Goal: Task Accomplishment & Management: Use online tool/utility

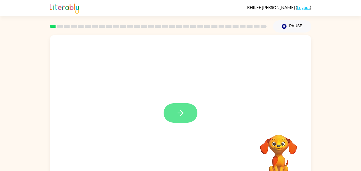
click at [180, 107] on button "button" at bounding box center [181, 112] width 34 height 19
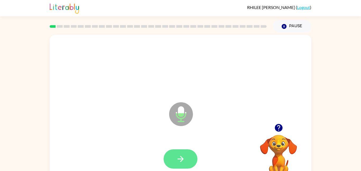
click at [185, 155] on icon "button" at bounding box center [180, 158] width 9 height 9
click at [183, 158] on icon "button" at bounding box center [180, 158] width 9 height 9
click at [183, 157] on icon "button" at bounding box center [180, 158] width 9 height 9
click at [188, 159] on button "button" at bounding box center [181, 158] width 34 height 19
click at [187, 156] on button "button" at bounding box center [181, 158] width 34 height 19
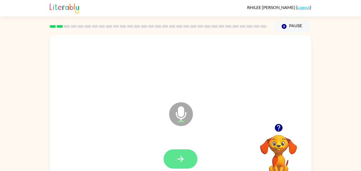
click at [183, 152] on button "button" at bounding box center [181, 158] width 34 height 19
click at [183, 157] on icon "button" at bounding box center [180, 158] width 9 height 9
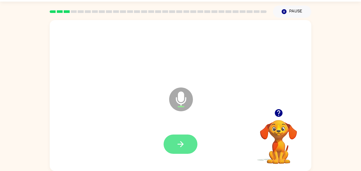
click at [183, 142] on icon "button" at bounding box center [180, 143] width 9 height 9
click at [177, 150] on button "button" at bounding box center [181, 143] width 34 height 19
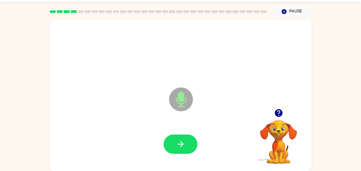
click at [130, 146] on div at bounding box center [180, 144] width 251 height 43
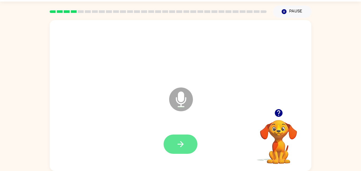
click at [179, 139] on icon "button" at bounding box center [180, 143] width 9 height 9
click at [188, 144] on button "button" at bounding box center [181, 143] width 34 height 19
click at [174, 139] on button "button" at bounding box center [181, 143] width 34 height 19
click at [183, 139] on button "button" at bounding box center [181, 143] width 34 height 19
click at [184, 142] on icon "button" at bounding box center [180, 143] width 9 height 9
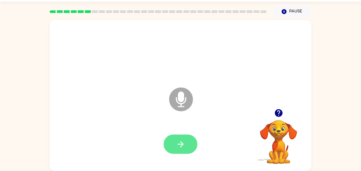
click at [179, 137] on button "button" at bounding box center [181, 143] width 34 height 19
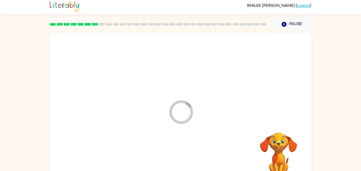
scroll to position [2, 0]
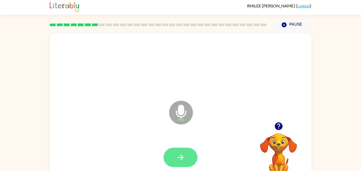
click at [183, 157] on icon "button" at bounding box center [180, 157] width 6 height 6
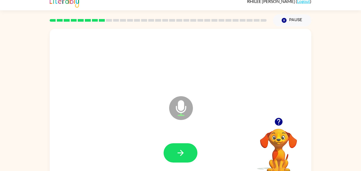
scroll to position [15, 0]
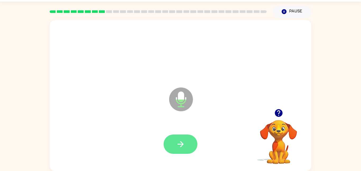
click at [178, 144] on icon "button" at bounding box center [180, 144] width 6 height 6
click at [184, 149] on button "button" at bounding box center [181, 143] width 34 height 19
click at [189, 146] on button "button" at bounding box center [181, 143] width 34 height 19
click at [180, 145] on icon "button" at bounding box center [180, 143] width 9 height 9
click at [179, 141] on icon "button" at bounding box center [180, 143] width 9 height 9
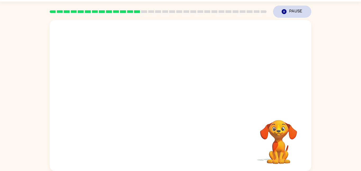
click at [281, 15] on button "Pause Pause" at bounding box center [292, 12] width 38 height 12
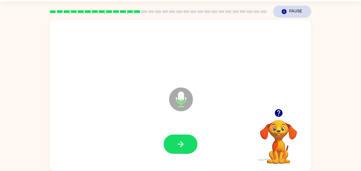
scroll to position [0, 0]
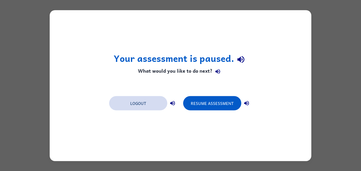
click at [156, 99] on button "Logout" at bounding box center [138, 103] width 58 height 14
